Goal: Task Accomplishment & Management: Use online tool/utility

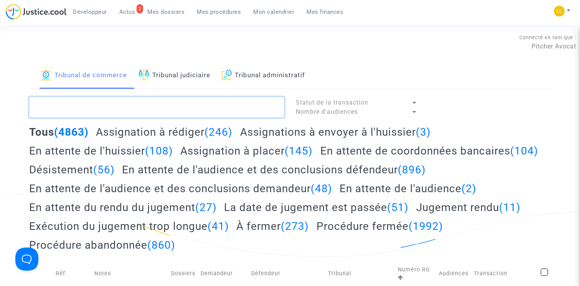
click at [173, 104] on textarea at bounding box center [156, 107] width 255 height 21
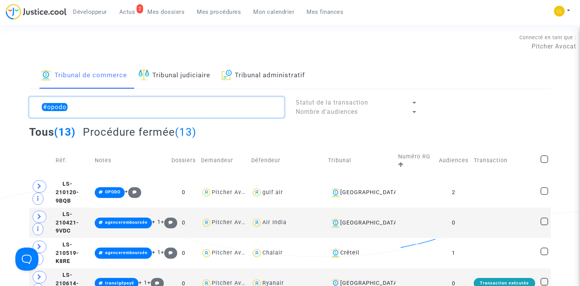
type textarea "#opodo"
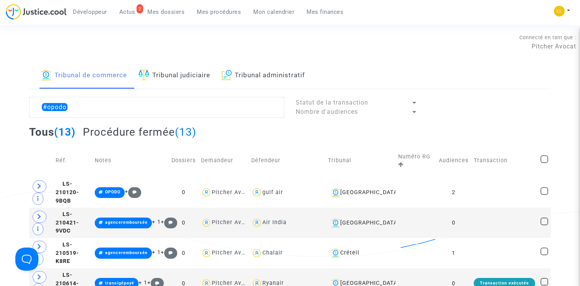
click at [203, 74] on link "Tribunal judiciaire" at bounding box center [175, 76] width 72 height 26
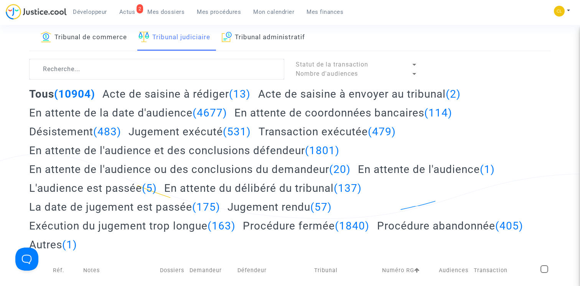
scroll to position [39, 0]
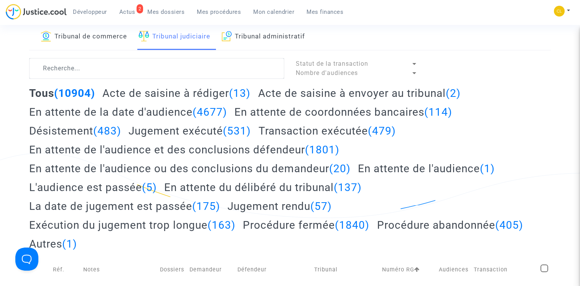
click at [191, 92] on h2 "Acte de saisine à rédiger (13)" at bounding box center [176, 92] width 148 height 13
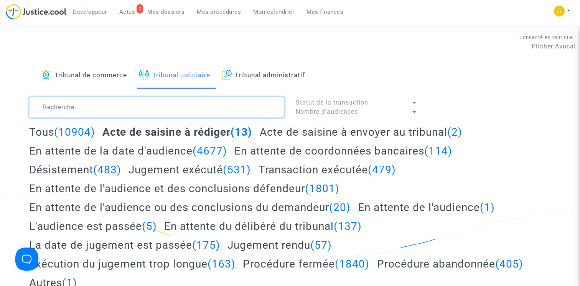
click at [147, 100] on textarea at bounding box center [156, 107] width 255 height 21
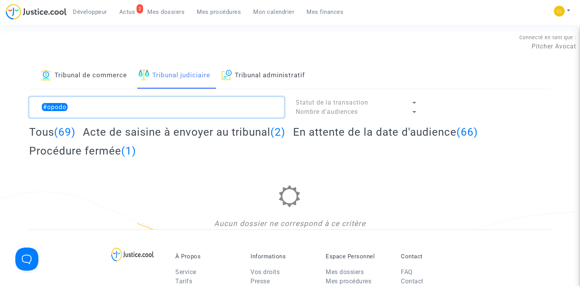
type textarea "#opodo"
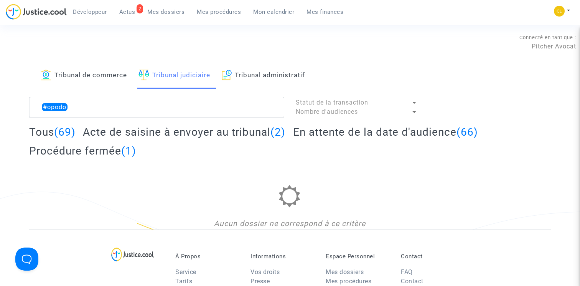
click at [246, 133] on h2 "Acte de saisine à envoyer au tribunal (2)" at bounding box center [184, 131] width 203 height 13
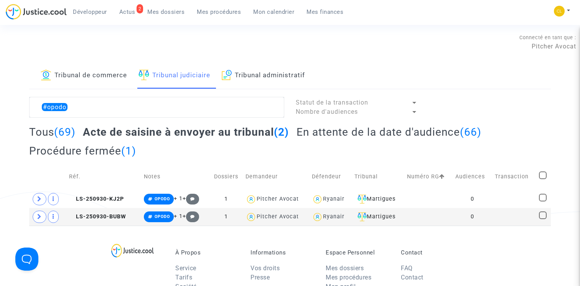
click at [330, 128] on h2 "En attente de la date d'audience (66)" at bounding box center [389, 131] width 185 height 13
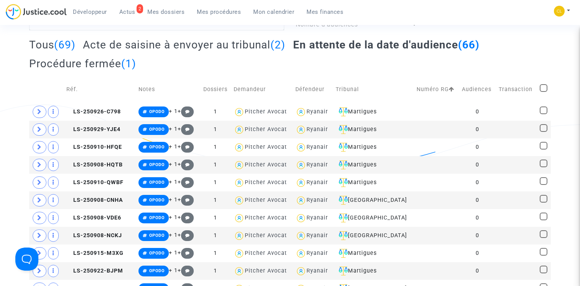
scroll to position [90, 0]
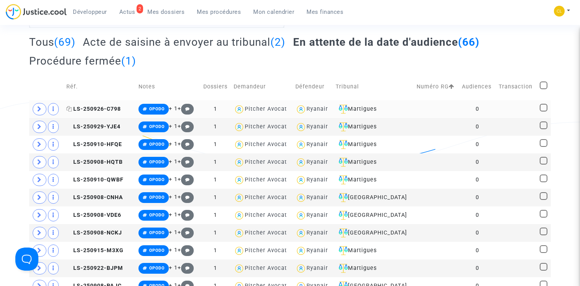
click at [109, 109] on span "LS-250926-C798" at bounding box center [93, 109] width 55 height 7
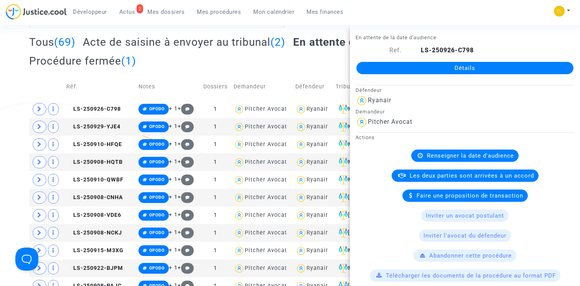
scroll to position [342, 0]
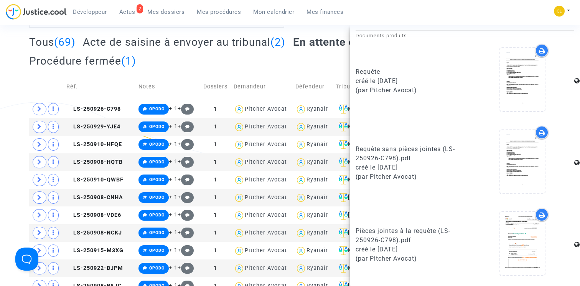
click at [282, 66] on div "Tous (69) Acte de saisine à envoyer au tribunal (2) En attente de la date d'aud…" at bounding box center [290, 54] width 522 height 38
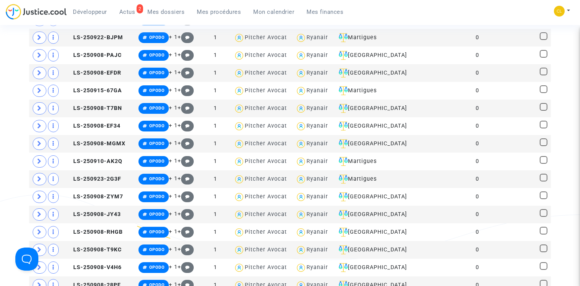
scroll to position [0, 0]
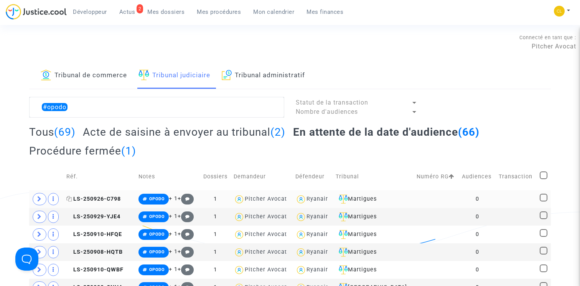
click at [114, 200] on span "LS-250926-C798" at bounding box center [93, 198] width 55 height 7
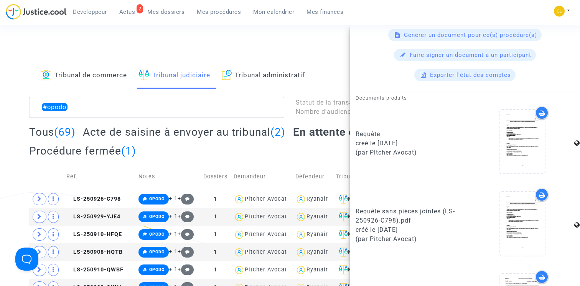
scroll to position [277, 0]
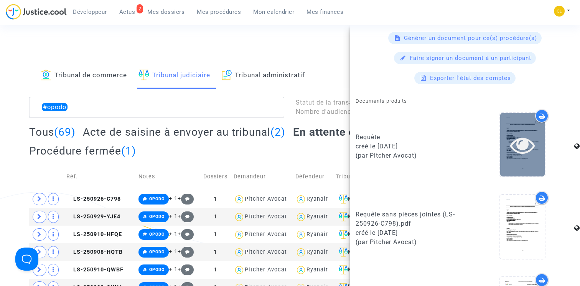
click at [524, 147] on icon at bounding box center [522, 144] width 25 height 25
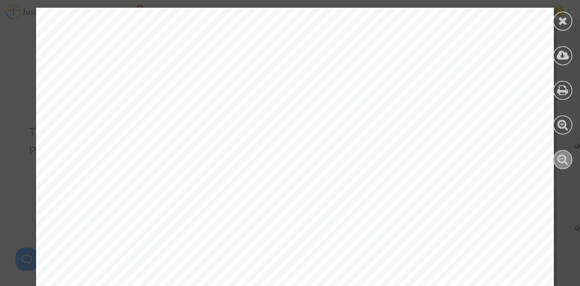
click at [562, 158] on icon at bounding box center [563, 159] width 11 height 12
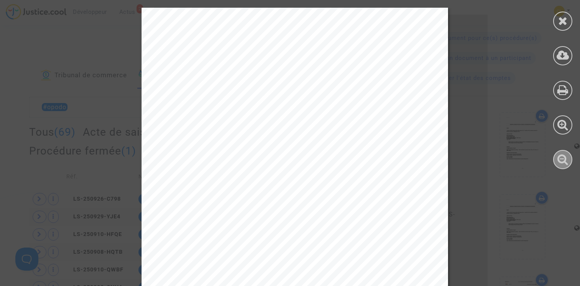
click at [562, 158] on icon at bounding box center [563, 159] width 11 height 12
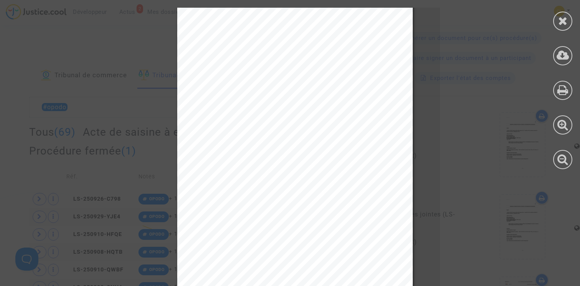
scroll to position [4397, 0]
click at [570, 23] on div at bounding box center [562, 21] width 19 height 19
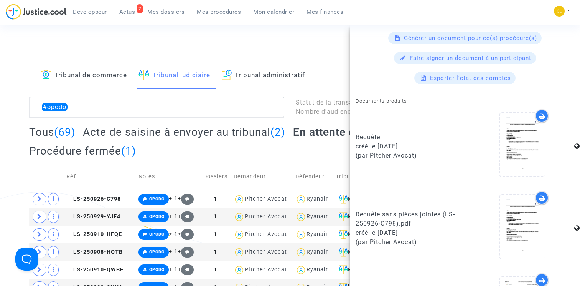
click at [175, 133] on h2 "Acte de saisine à envoyer au tribunal (2)" at bounding box center [184, 131] width 203 height 13
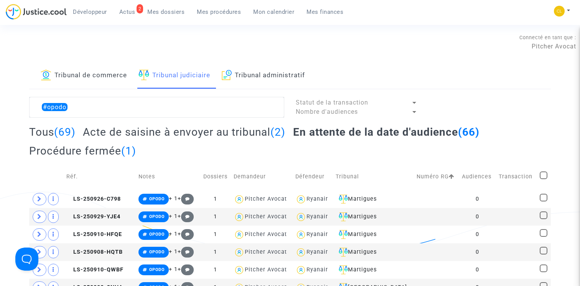
scroll to position [0, 0]
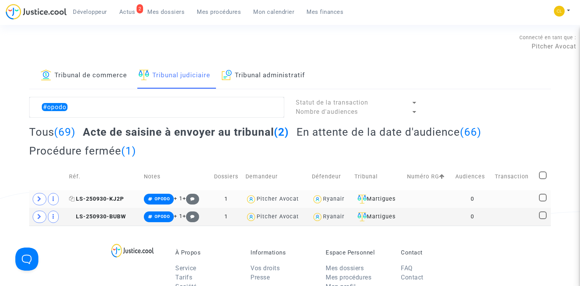
click at [111, 200] on span "LS-250930-KJ2P" at bounding box center [96, 198] width 55 height 7
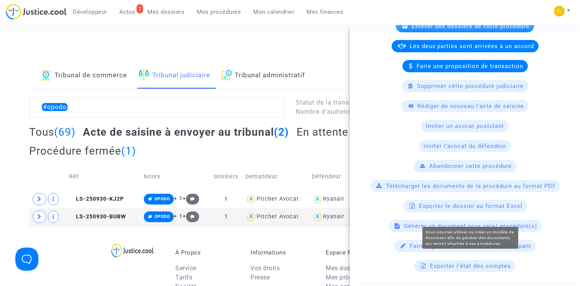
scroll to position [157, 0]
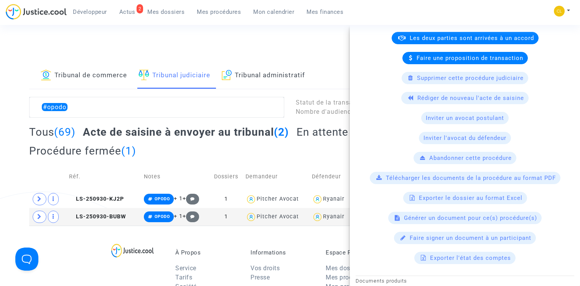
click at [468, 223] on div "Générer un document pour ce(s) procédure(s)" at bounding box center [465, 217] width 154 height 12
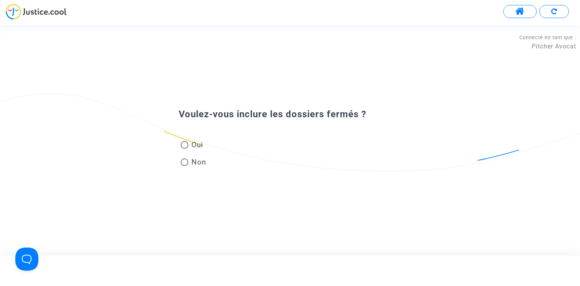
click at [192, 145] on span "Oui" at bounding box center [195, 144] width 15 height 10
click at [185, 149] on input "Oui" at bounding box center [184, 149] width 0 height 0
radio input "true"
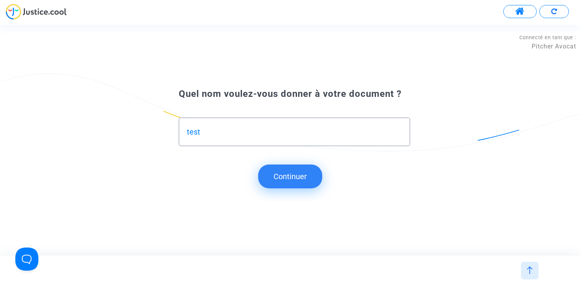
type input "test"
click at [264, 180] on button "Continuer" at bounding box center [290, 176] width 64 height 24
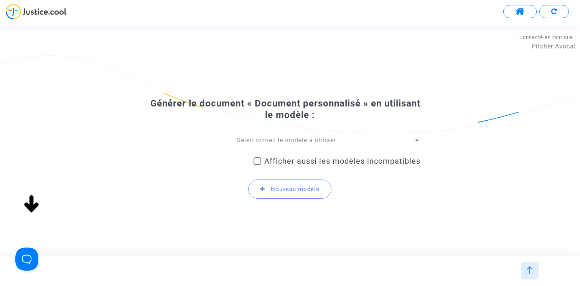
click at [281, 138] on span "Sélectionnez le modèle à utiliser" at bounding box center [286, 139] width 99 height 7
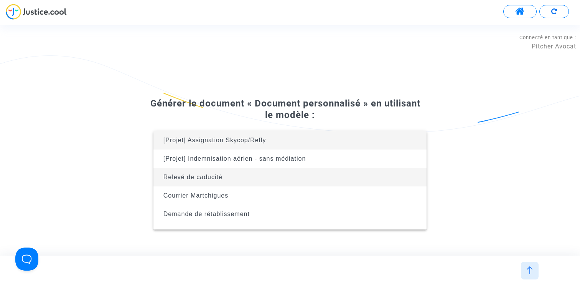
scroll to position [49, 0]
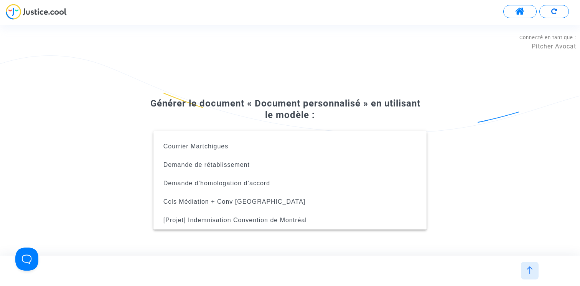
click at [276, 61] on div at bounding box center [290, 143] width 580 height 286
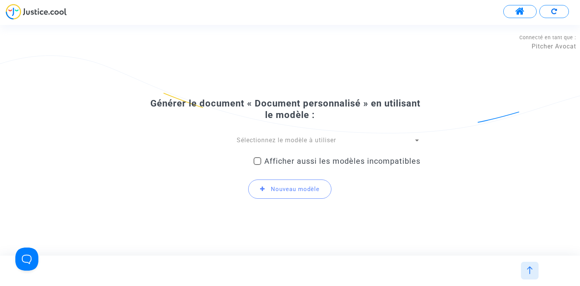
click at [274, 155] on div "Afficher aussi les modèles incompatibles" at bounding box center [337, 162] width 167 height 20
click at [272, 157] on span "Afficher aussi les modèles incompatibles" at bounding box center [342, 160] width 156 height 9
click at [258, 165] on input "Afficher aussi les modèles incompatibles" at bounding box center [257, 165] width 0 height 0
checkbox input "true"
click at [272, 142] on span "Sélectionnez le modèle à utiliser" at bounding box center [286, 139] width 99 height 7
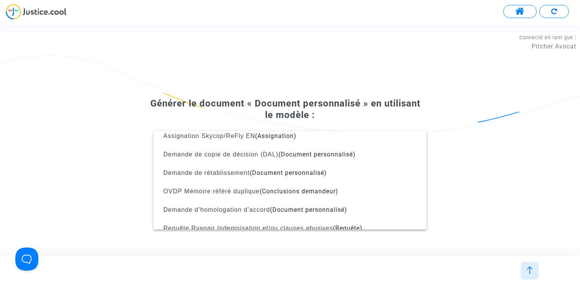
scroll to position [1007, 0]
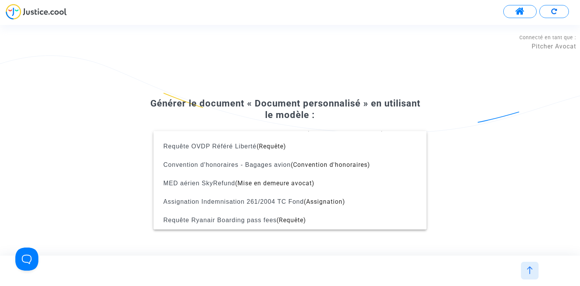
click at [260, 231] on div at bounding box center [290, 143] width 580 height 286
click at [260, 221] on div "Générer le document « Document personnalisé » en utilisant le modèle : Sélectio…" at bounding box center [290, 139] width 580 height 169
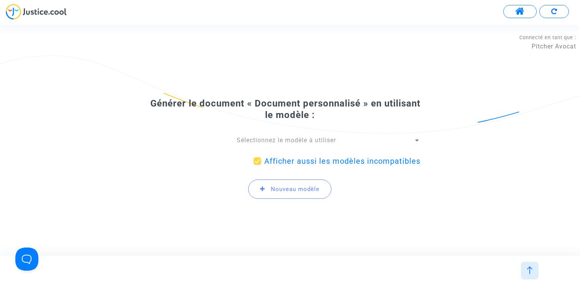
click at [265, 135] on div "Générer le document « Document personnalisé » en utilisant le modèle : Sélectio…" at bounding box center [290, 150] width 261 height 107
click at [265, 140] on span "Sélectionnez le modèle à utiliser" at bounding box center [286, 139] width 99 height 7
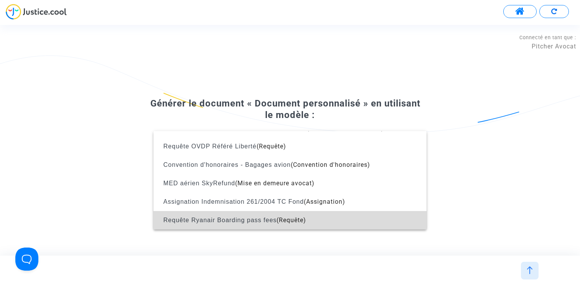
click at [249, 217] on span "Requête Ryanair Boarding pass fees" at bounding box center [221, 219] width 114 height 7
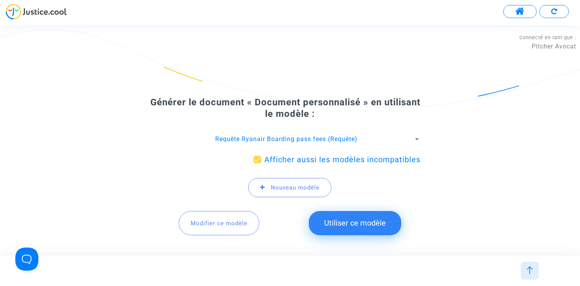
click at [221, 215] on button "Modifier ce modèle" at bounding box center [219, 223] width 81 height 24
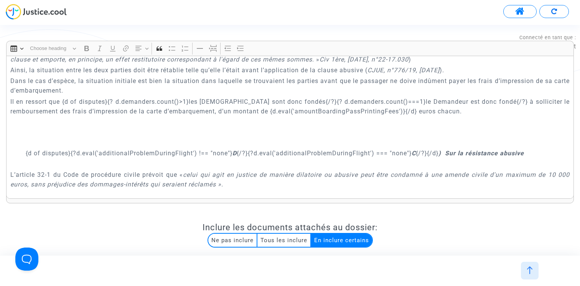
scroll to position [5744, 0]
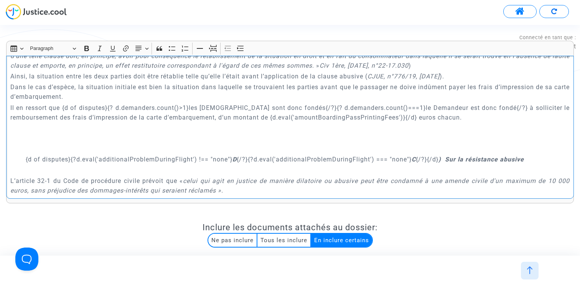
drag, startPoint x: 118, startPoint y: 136, endPoint x: 200, endPoint y: 137, distance: 82.1
click at [200, 122] on p "Il en ressort que {d of disputes}{? d.demanders.count()>1}les [DEMOGRAPHIC_DATA…" at bounding box center [290, 112] width 560 height 19
copy p "{? d.demanders.count()>1}"
click at [443, 122] on p "Il en ressort que {d of disputes}{? d.demanders.count()>1}les [DEMOGRAPHIC_DATA…" at bounding box center [290, 112] width 560 height 19
drag, startPoint x: 408, startPoint y: 147, endPoint x: 420, endPoint y: 147, distance: 11.1
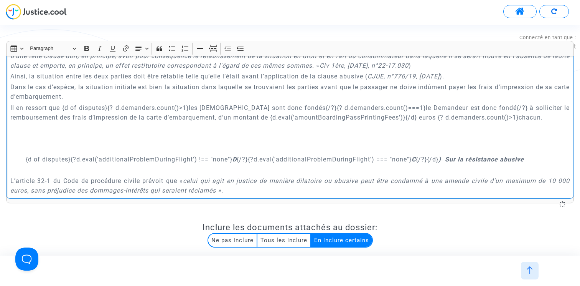
click at [420, 122] on p "Il en ressort que {d of disputes}{? d.demanders.count()>1}les [DEMOGRAPHIC_DATA…" at bounding box center [290, 112] width 560 height 19
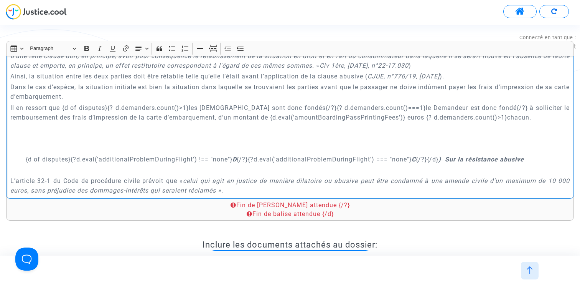
click at [430, 122] on p "Il en ressort que {d of disputes}{? d.demanders.count()>1}les [DEMOGRAPHIC_DATA…" at bounding box center [290, 112] width 560 height 19
click at [510, 122] on p "Il en ressort que {d of disputes}{? d.demanders.count()>1}les [DEMOGRAPHIC_DATA…" at bounding box center [290, 112] width 560 height 19
click at [532, 122] on p "Il en ressort que {d of disputes}{? d.demanders.count()>1}les [DEMOGRAPHIC_DATA…" at bounding box center [290, 112] width 560 height 19
click at [535, 122] on p "Il en ressort que {d of disputes}{? d.demanders.count()>1}les [DEMOGRAPHIC_DATA…" at bounding box center [290, 112] width 560 height 19
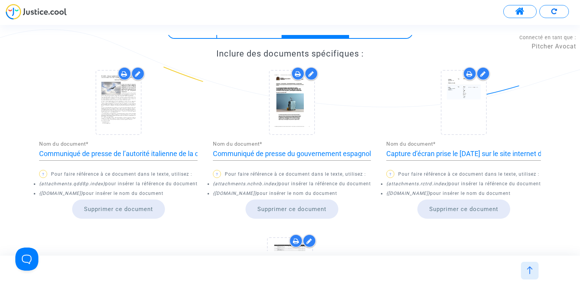
scroll to position [1098, 0]
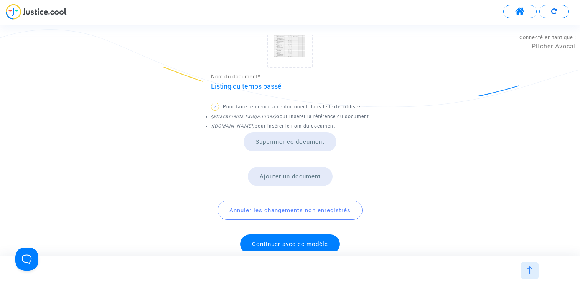
click at [315, 236] on span "Continuer avec ce modèle" at bounding box center [290, 243] width 100 height 19
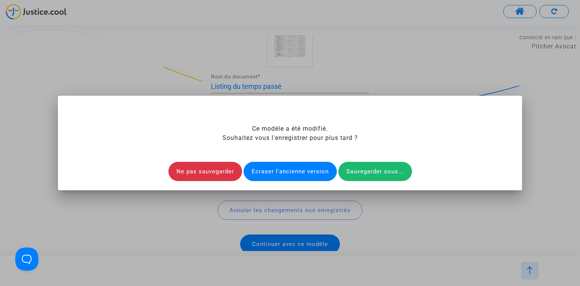
click at [301, 170] on div "Ecraser l'ancienne version" at bounding box center [290, 171] width 93 height 19
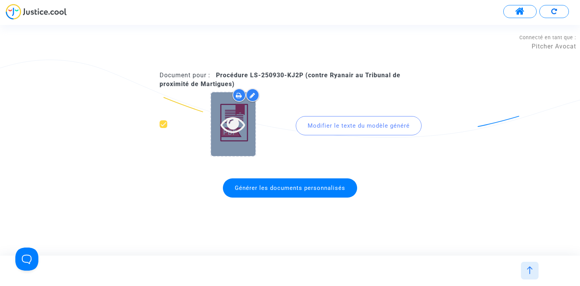
click at [230, 124] on icon at bounding box center [233, 124] width 25 height 25
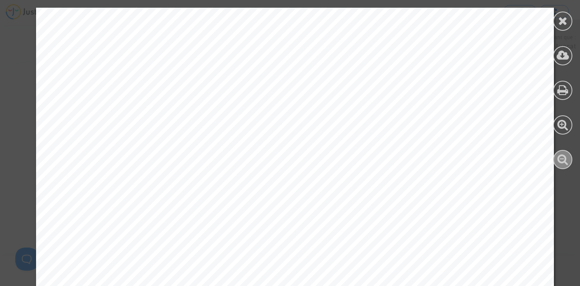
click at [563, 158] on icon at bounding box center [563, 159] width 11 height 12
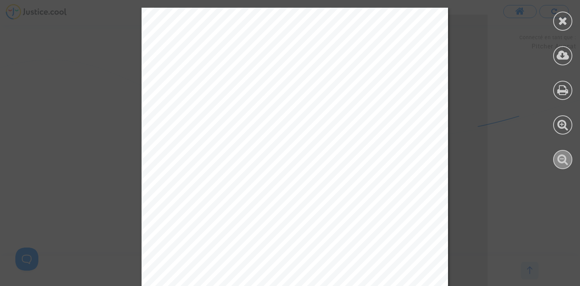
click at [563, 158] on icon at bounding box center [563, 159] width 11 height 12
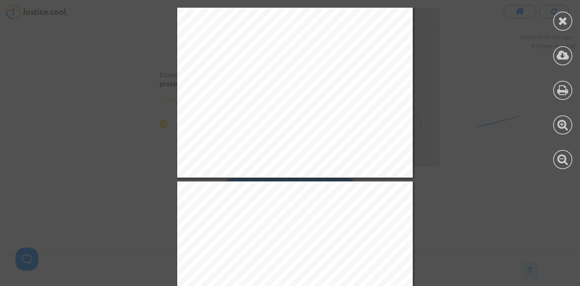
scroll to position [5089, 0]
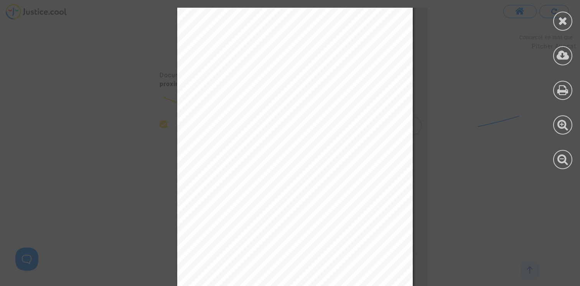
click at [568, 30] on div at bounding box center [563, 88] width 35 height 177
click at [562, 25] on icon at bounding box center [563, 21] width 10 height 12
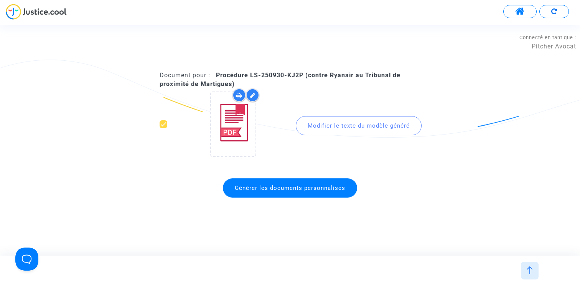
click at [525, 7] on button at bounding box center [520, 11] width 33 height 13
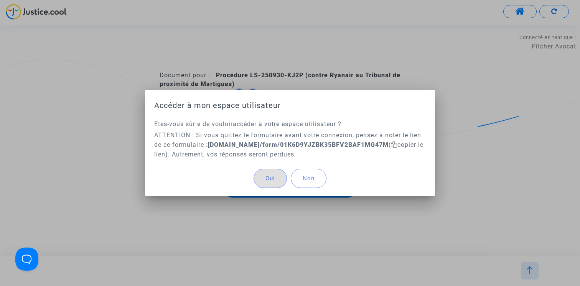
click at [524, 8] on div at bounding box center [290, 143] width 580 height 286
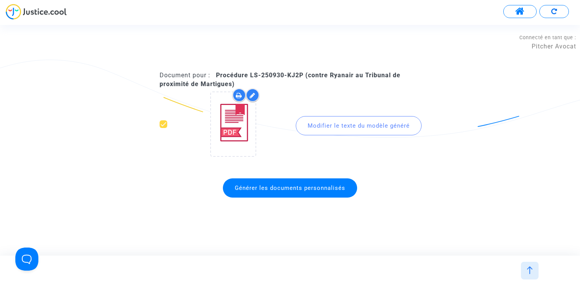
click at [522, 8] on span at bounding box center [520, 12] width 10 height 10
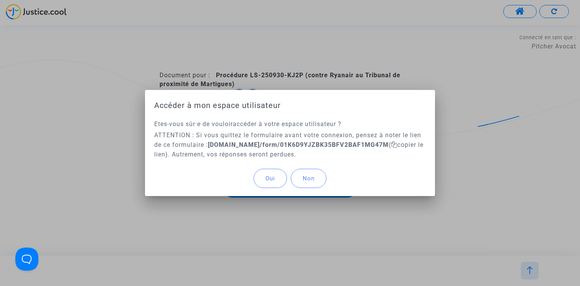
click at [274, 170] on button "Oui" at bounding box center [270, 177] width 33 height 19
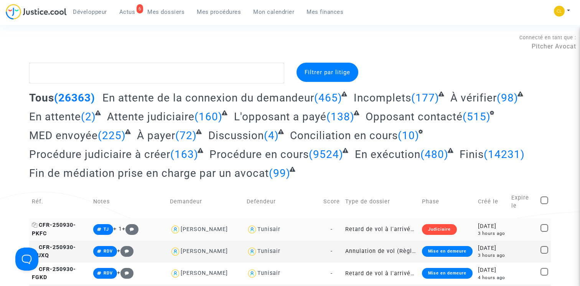
click at [59, 221] on span "CFR-250930-PKFC" at bounding box center [54, 228] width 44 height 15
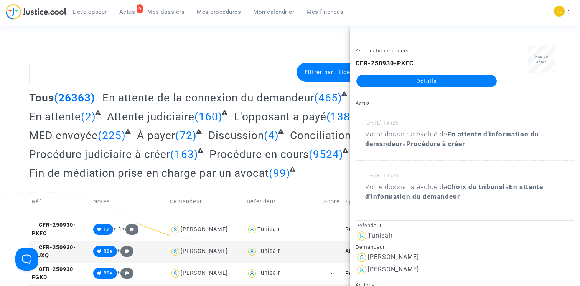
click at [451, 82] on link "Détails" at bounding box center [427, 81] width 140 height 12
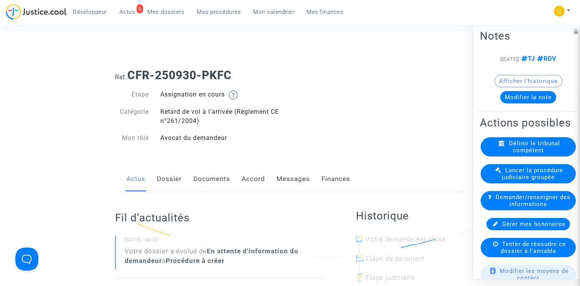
click at [174, 177] on link "Dossier" at bounding box center [169, 178] width 25 height 25
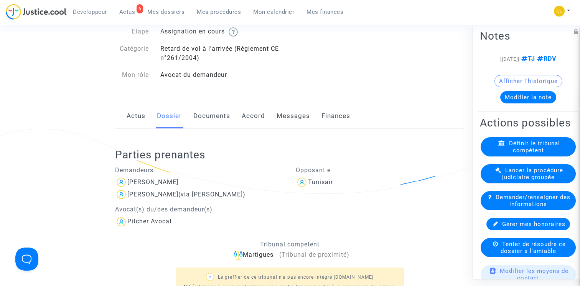
scroll to position [91, 0]
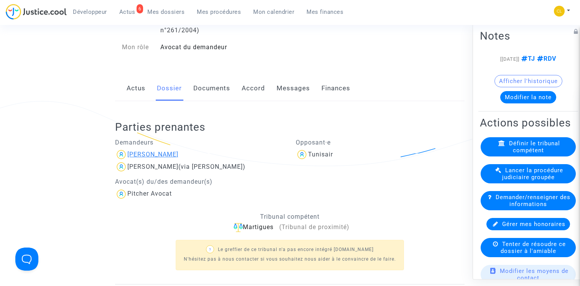
click at [156, 154] on div "[PERSON_NAME]" at bounding box center [152, 153] width 51 height 7
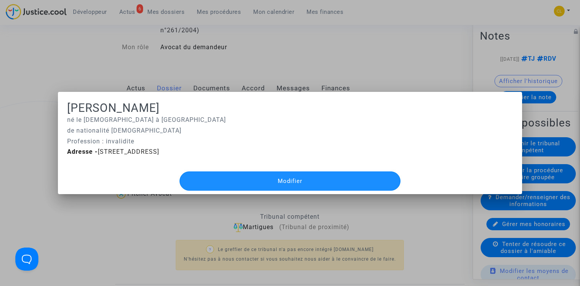
click at [238, 180] on button "Modifier" at bounding box center [290, 180] width 221 height 19
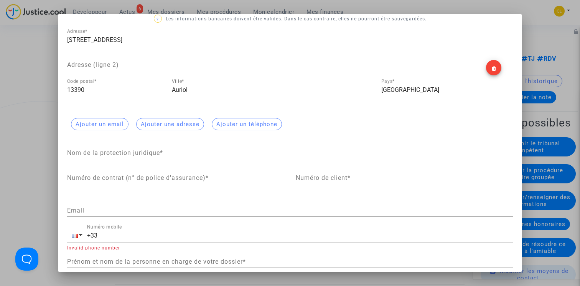
scroll to position [138, 0]
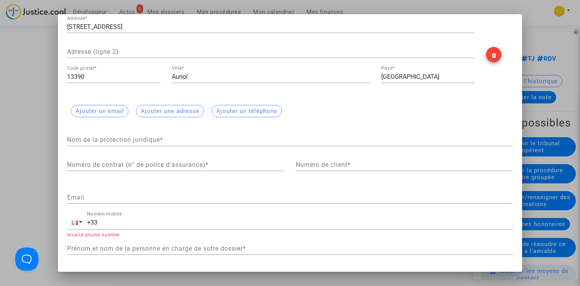
click at [147, 199] on input "Email" at bounding box center [290, 197] width 446 height 7
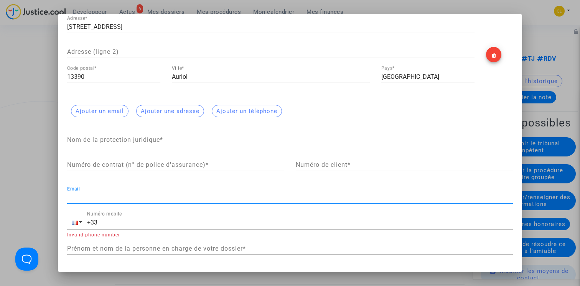
click at [149, 227] on div "+33 Numéro mobile" at bounding box center [300, 219] width 426 height 17
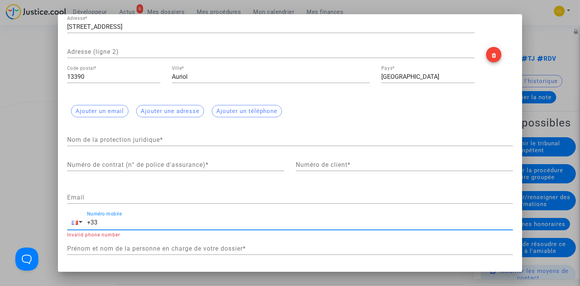
click at [41, 99] on div at bounding box center [290, 143] width 580 height 286
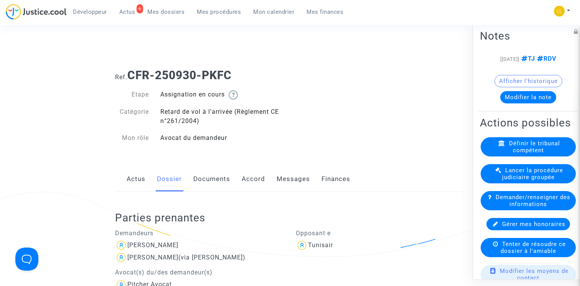
scroll to position [91, 0]
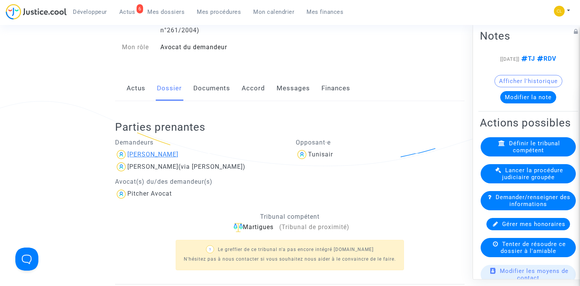
click at [159, 153] on div "[PERSON_NAME]" at bounding box center [152, 153] width 51 height 7
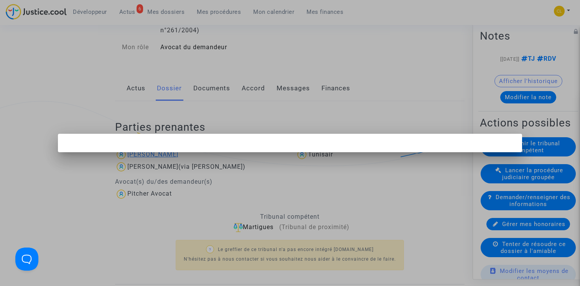
scroll to position [0, 0]
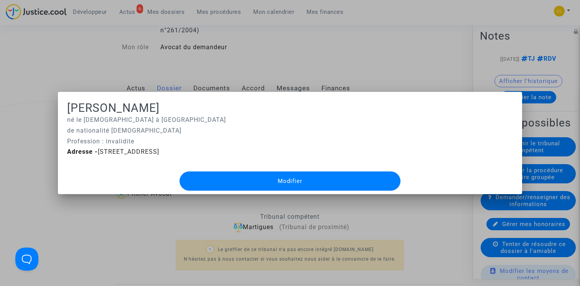
click at [222, 177] on button "Modifier" at bounding box center [290, 180] width 221 height 19
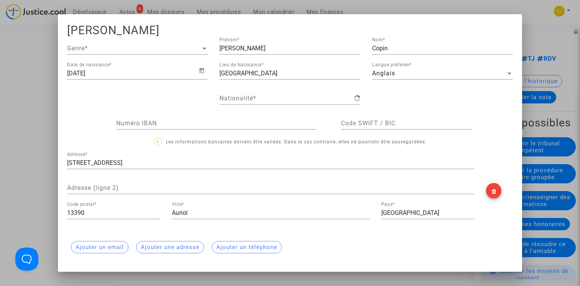
type input "française"
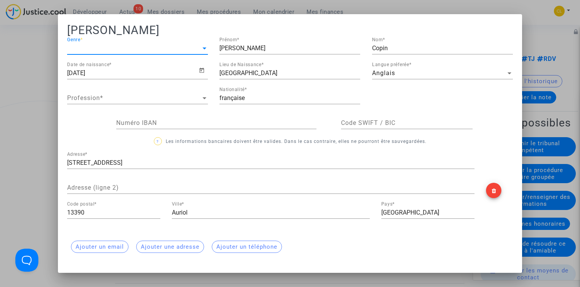
click at [188, 47] on span "Genre" at bounding box center [134, 48] width 134 height 7
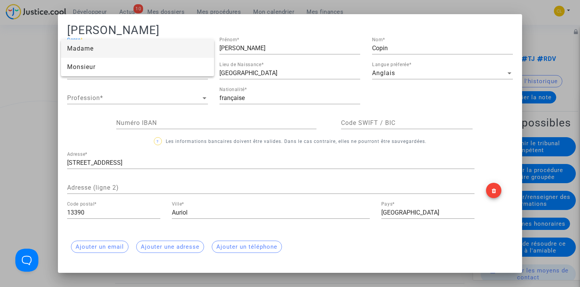
click at [227, 22] on div at bounding box center [290, 143] width 580 height 287
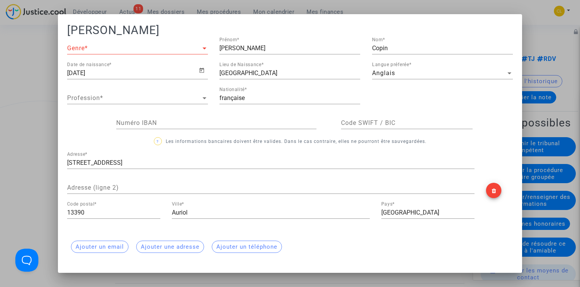
scroll to position [137, 0]
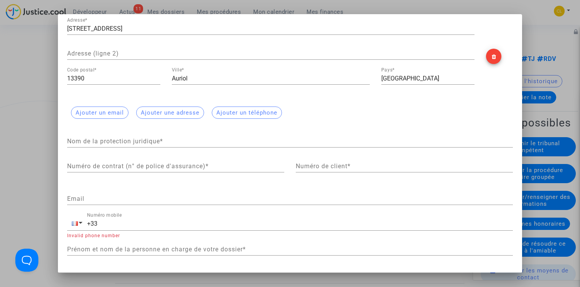
click at [14, 105] on div at bounding box center [290, 143] width 580 height 287
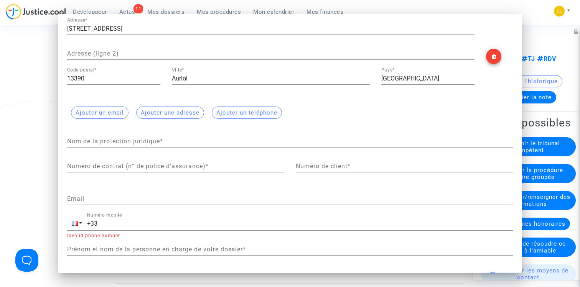
scroll to position [91, 0]
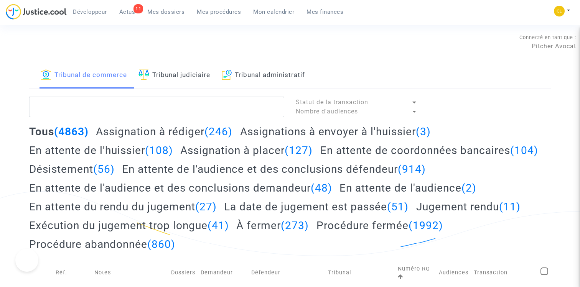
click at [192, 74] on link "Tribunal judiciaire" at bounding box center [175, 76] width 72 height 26
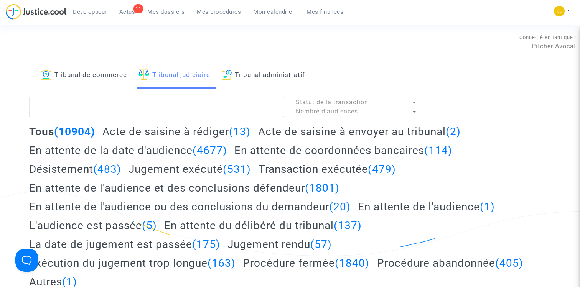
click at [104, 79] on link "Tribunal de commerce" at bounding box center [84, 76] width 86 height 26
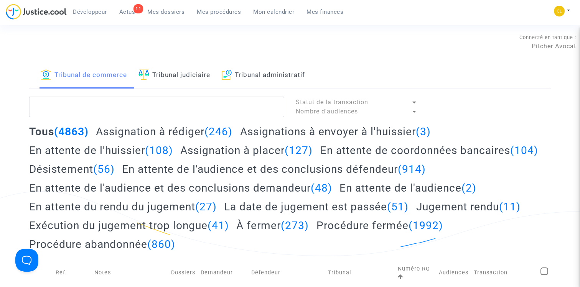
click at [227, 150] on h2 "Assignation à placer (127)" at bounding box center [246, 150] width 132 height 13
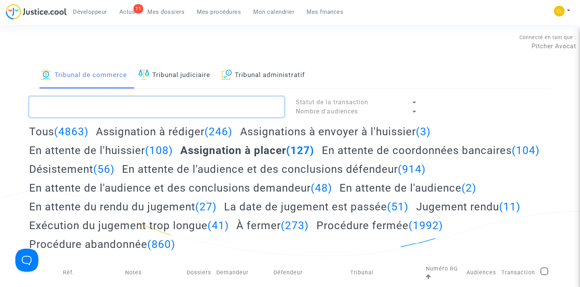
click at [152, 98] on textarea at bounding box center [156, 107] width 255 height 21
paste textarea "LS-250613-9HHH"
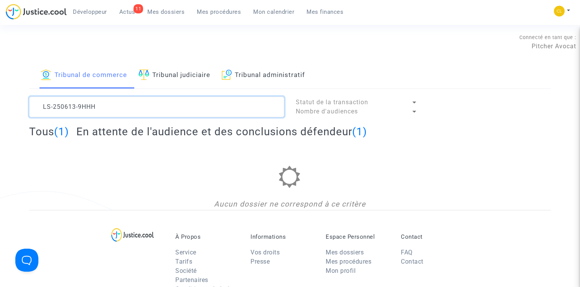
type textarea "LS-250613-9HHH"
click at [170, 129] on h2 "En attente de l'audience et des conclusions défendeur (1)" at bounding box center [221, 131] width 291 height 13
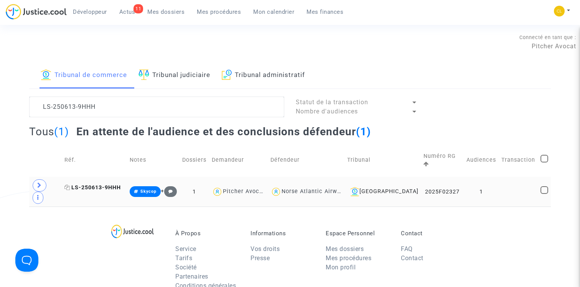
click at [92, 185] on span "LS-250613-9HHH" at bounding box center [92, 188] width 56 height 7
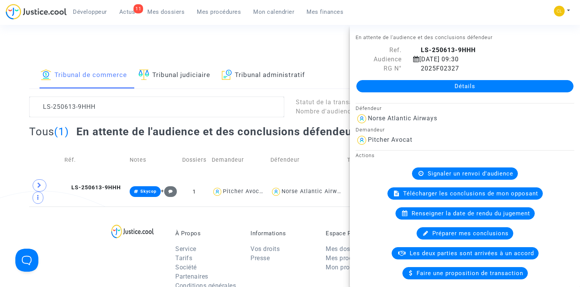
click at [408, 83] on link "Détails" at bounding box center [465, 86] width 217 height 12
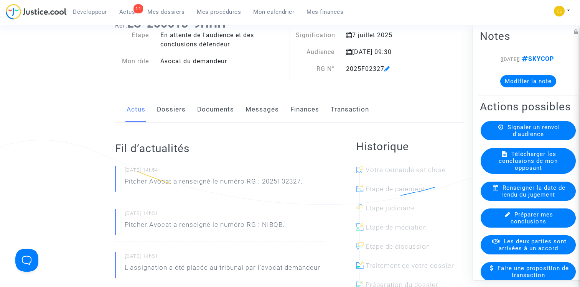
scroll to position [103, 0]
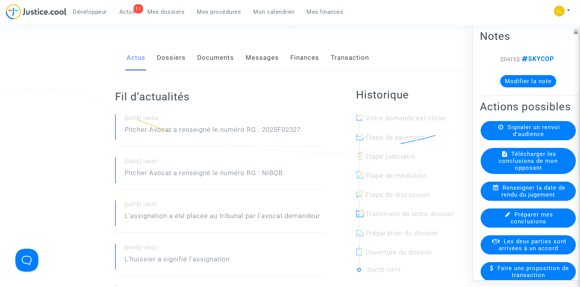
click at [101, 91] on ng-component "Ref. LS-250613-9HHH Etape En attente de l'audience et des conclusions défendeur…" at bounding box center [290, 240] width 522 height 563
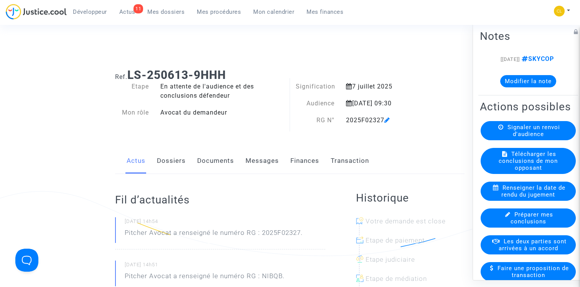
click at [173, 14] on span "Mes dossiers" at bounding box center [165, 11] width 37 height 7
